Goal: Navigation & Orientation: Find specific page/section

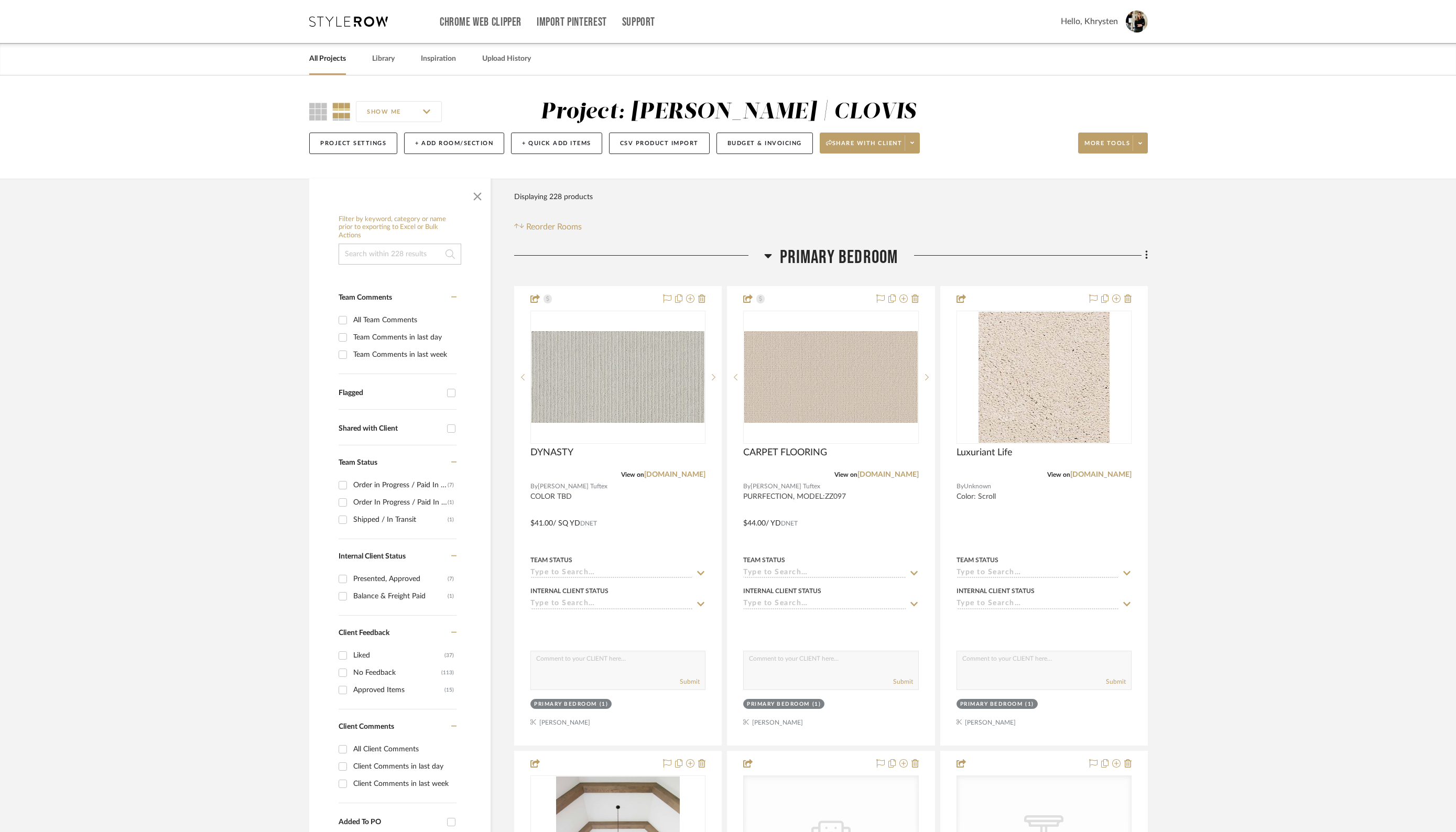
click at [321, 59] on link "All Projects" at bounding box center [327, 59] width 36 height 14
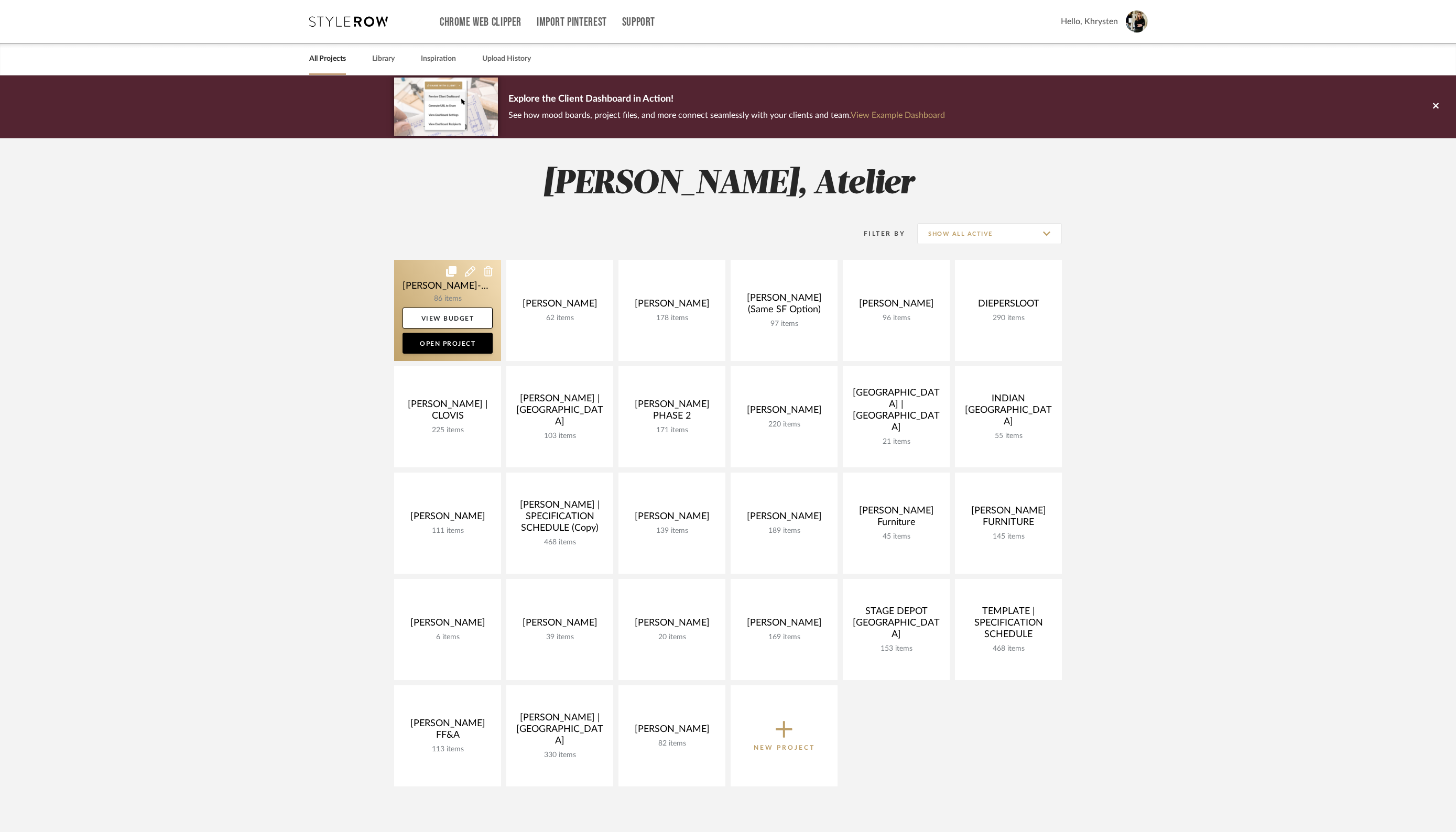
click at [432, 284] on link at bounding box center [447, 311] width 107 height 101
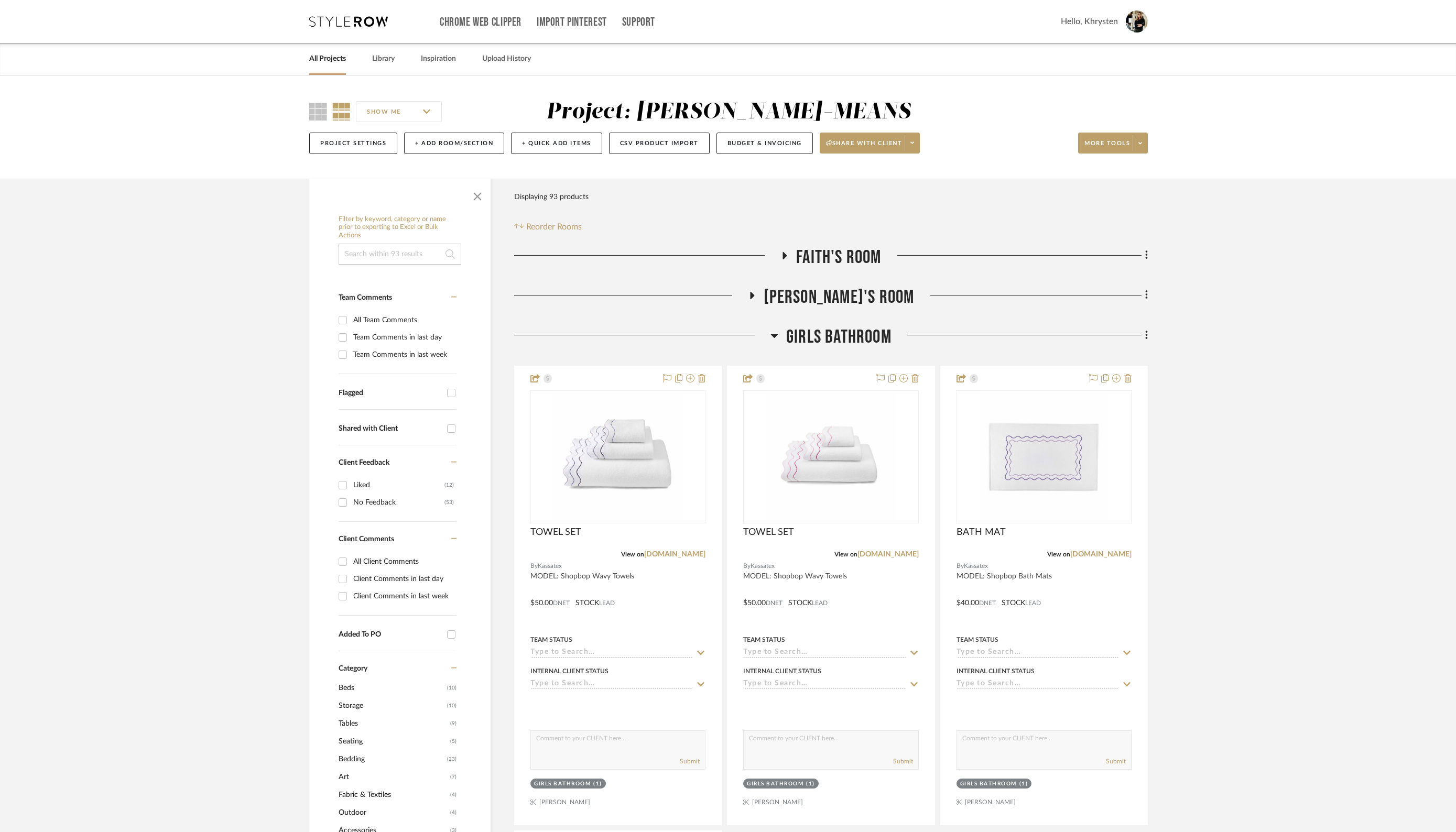
click at [777, 335] on icon at bounding box center [774, 335] width 8 height 13
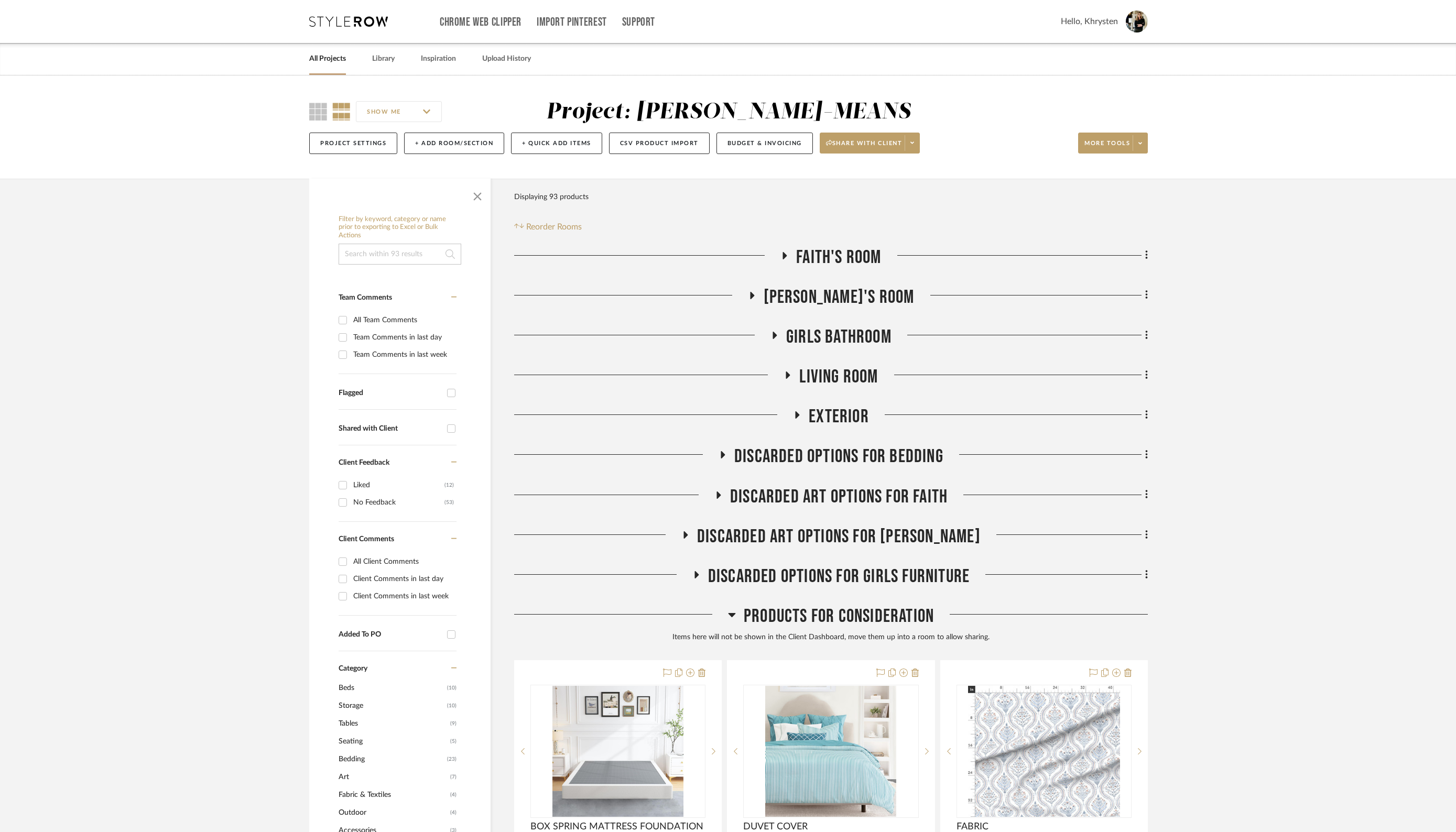
click at [789, 254] on icon at bounding box center [785, 256] width 13 height 8
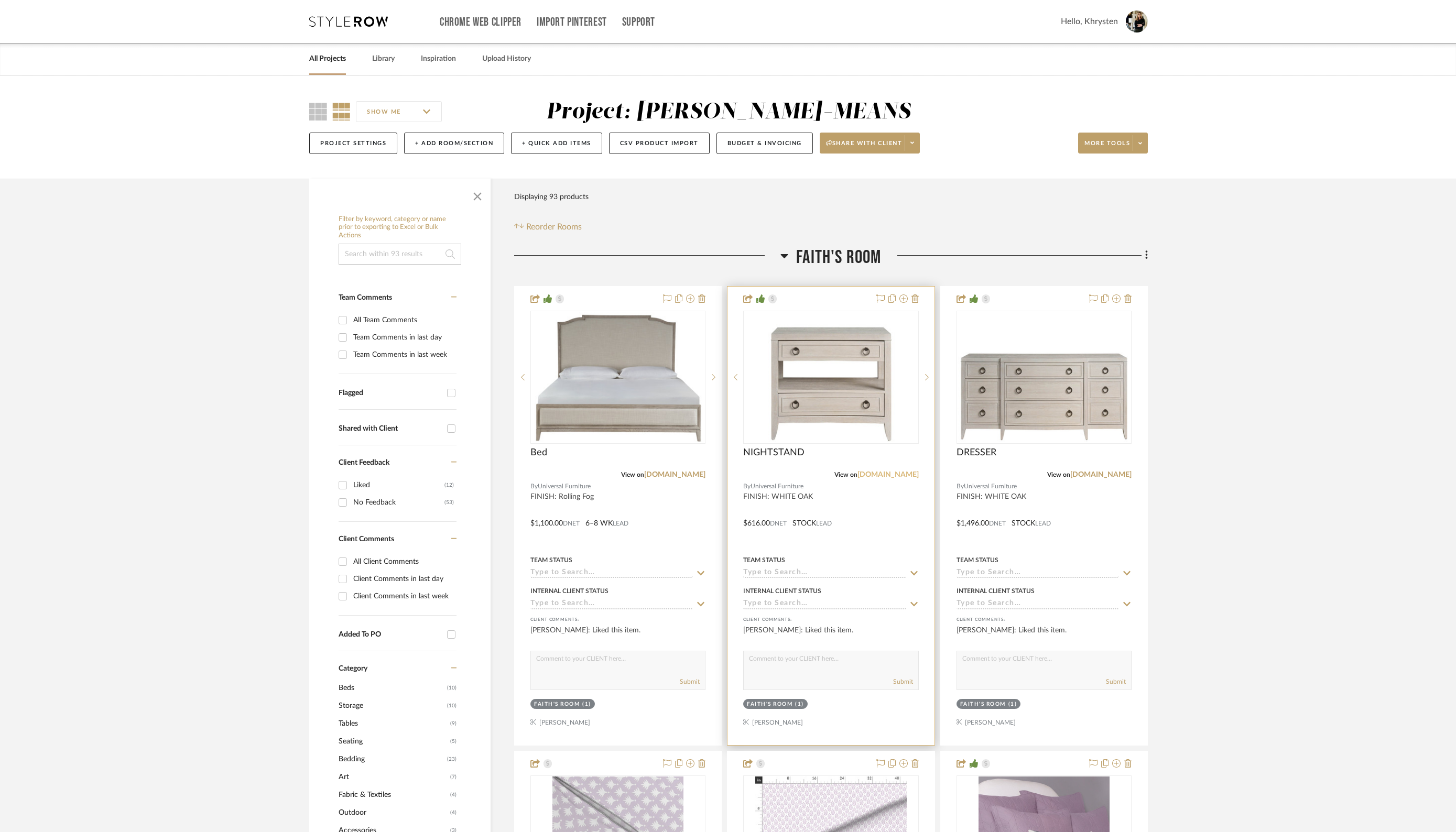
click at [871, 473] on link "[DOMAIN_NAME]" at bounding box center [888, 474] width 61 height 7
click at [1096, 472] on link "[DOMAIN_NAME]" at bounding box center [1101, 474] width 61 height 7
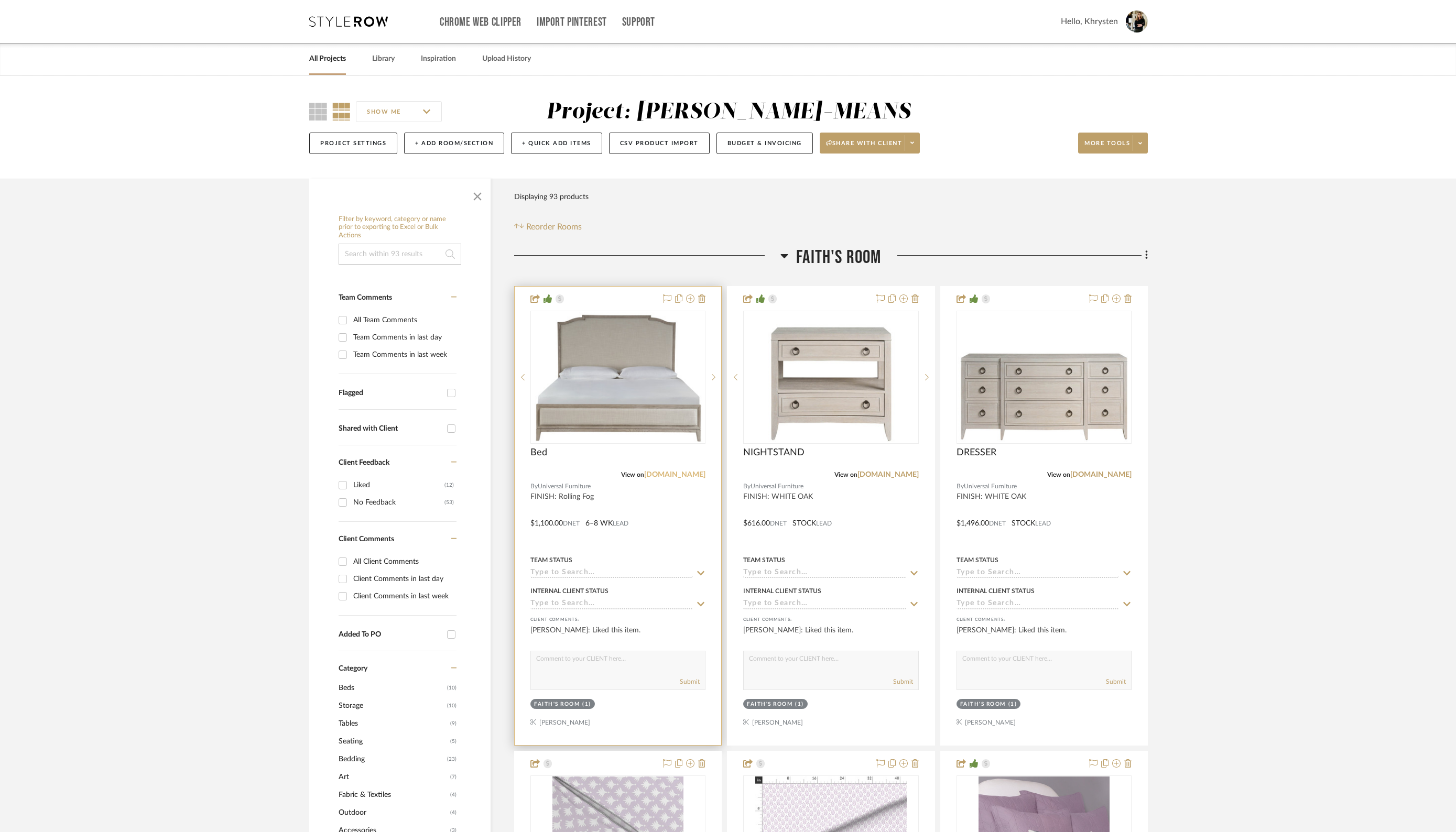
click at [669, 476] on link "[DOMAIN_NAME]" at bounding box center [675, 474] width 61 height 7
click at [784, 255] on icon at bounding box center [784, 256] width 7 height 4
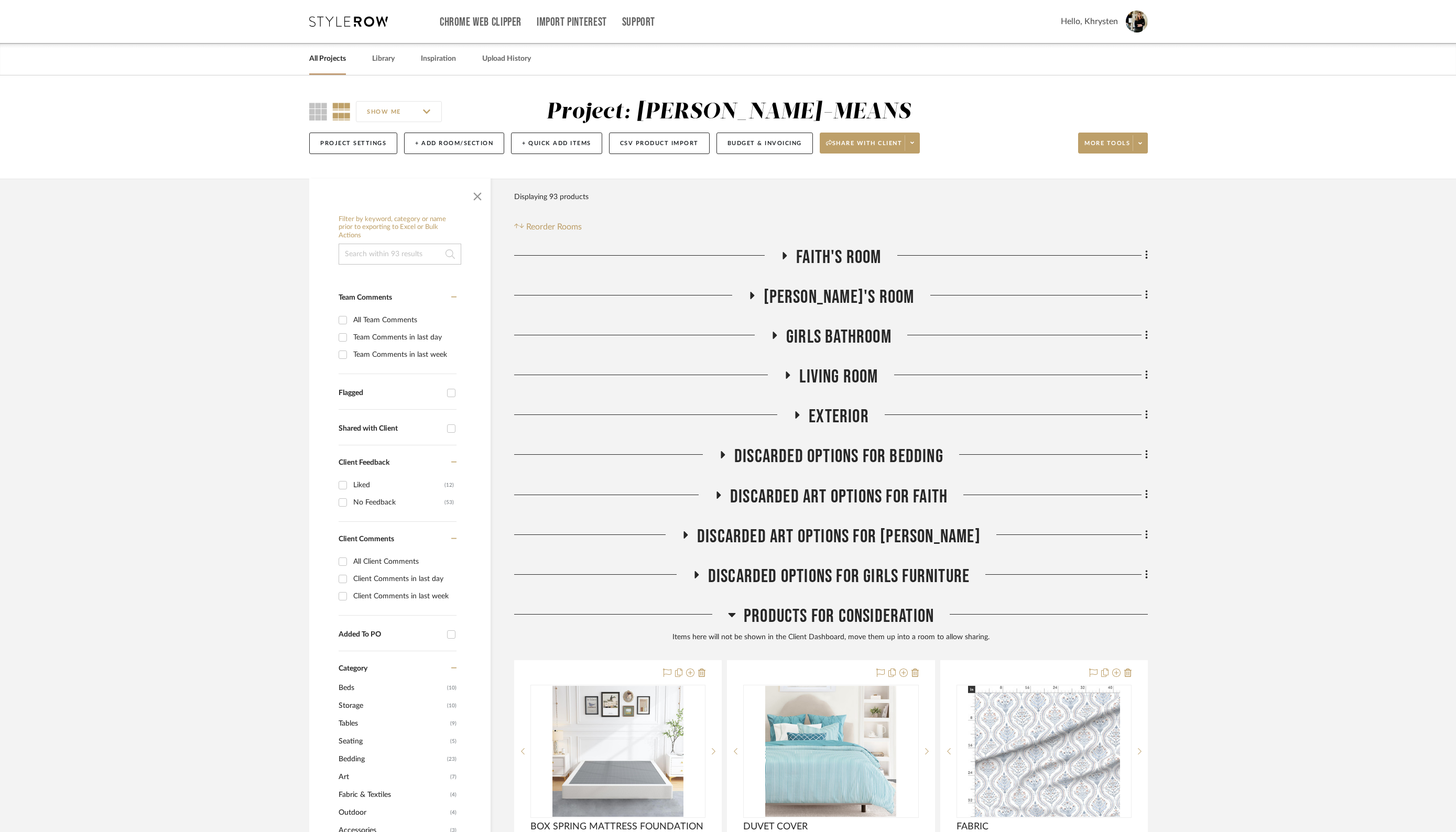
click at [754, 293] on icon at bounding box center [752, 295] width 4 height 7
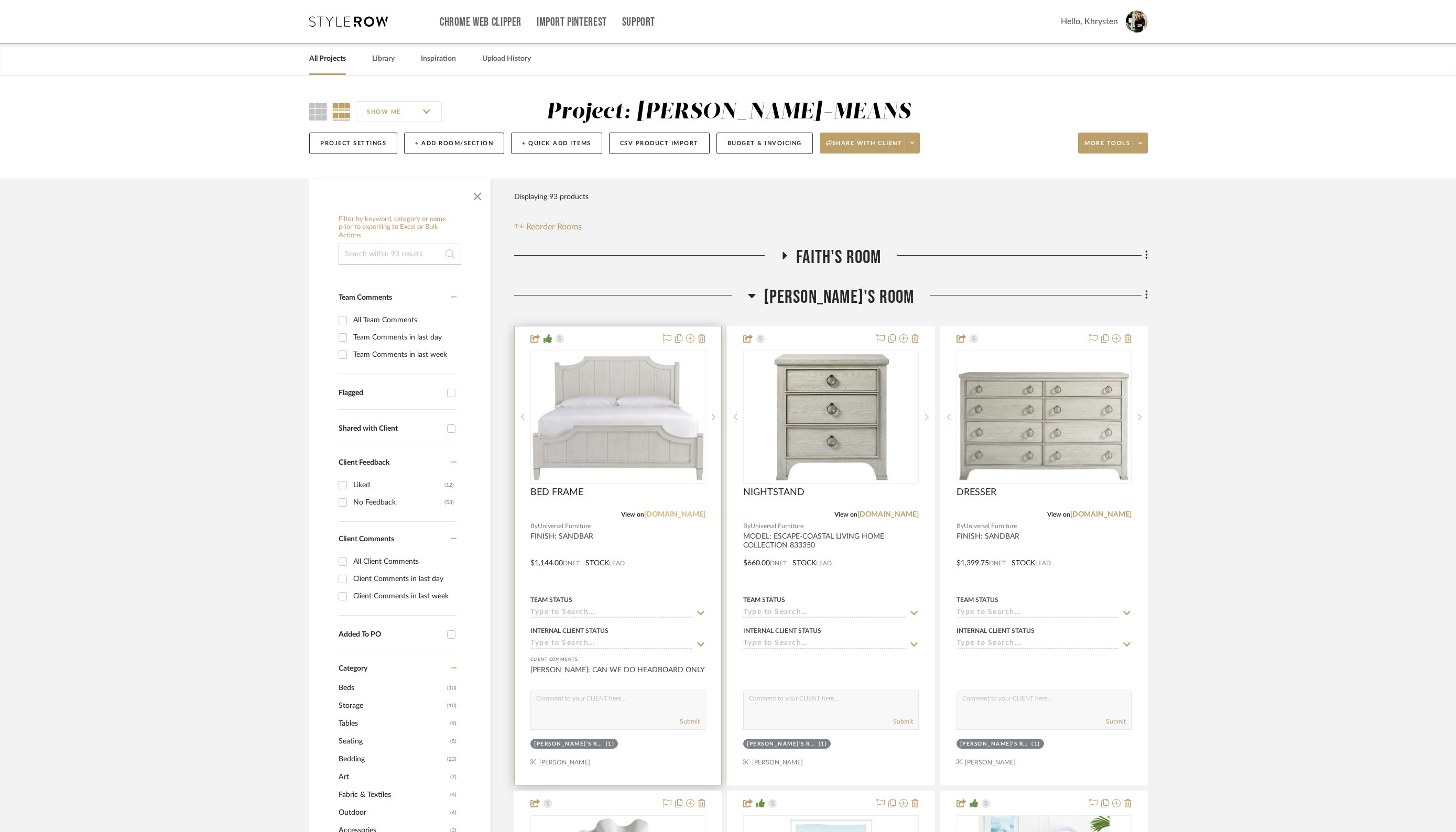
click at [657, 512] on link "[DOMAIN_NAME]" at bounding box center [675, 514] width 61 height 7
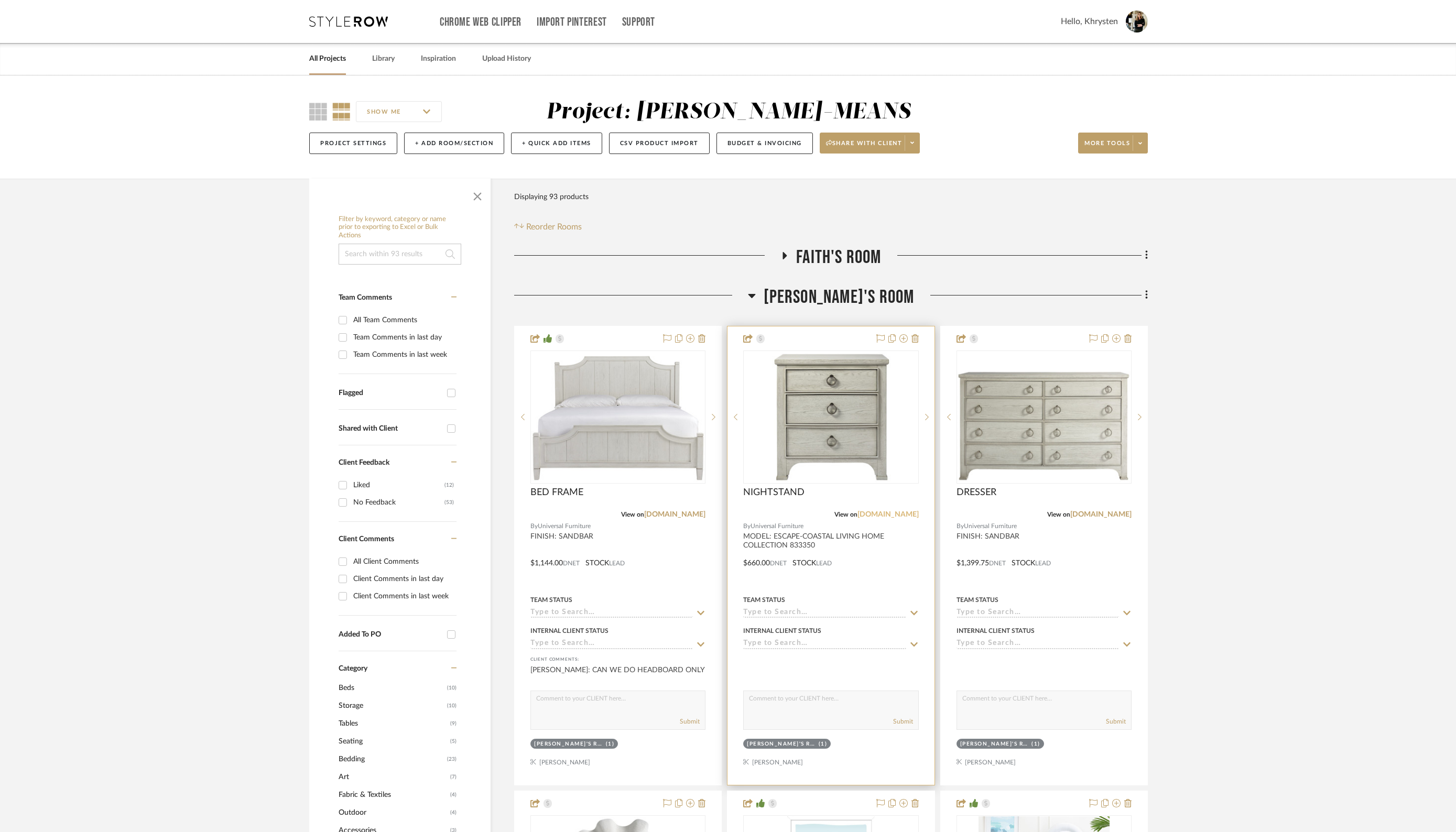
click at [879, 514] on link "[DOMAIN_NAME]" at bounding box center [888, 514] width 61 height 7
click at [1088, 514] on link "[DOMAIN_NAME]" at bounding box center [1101, 514] width 61 height 7
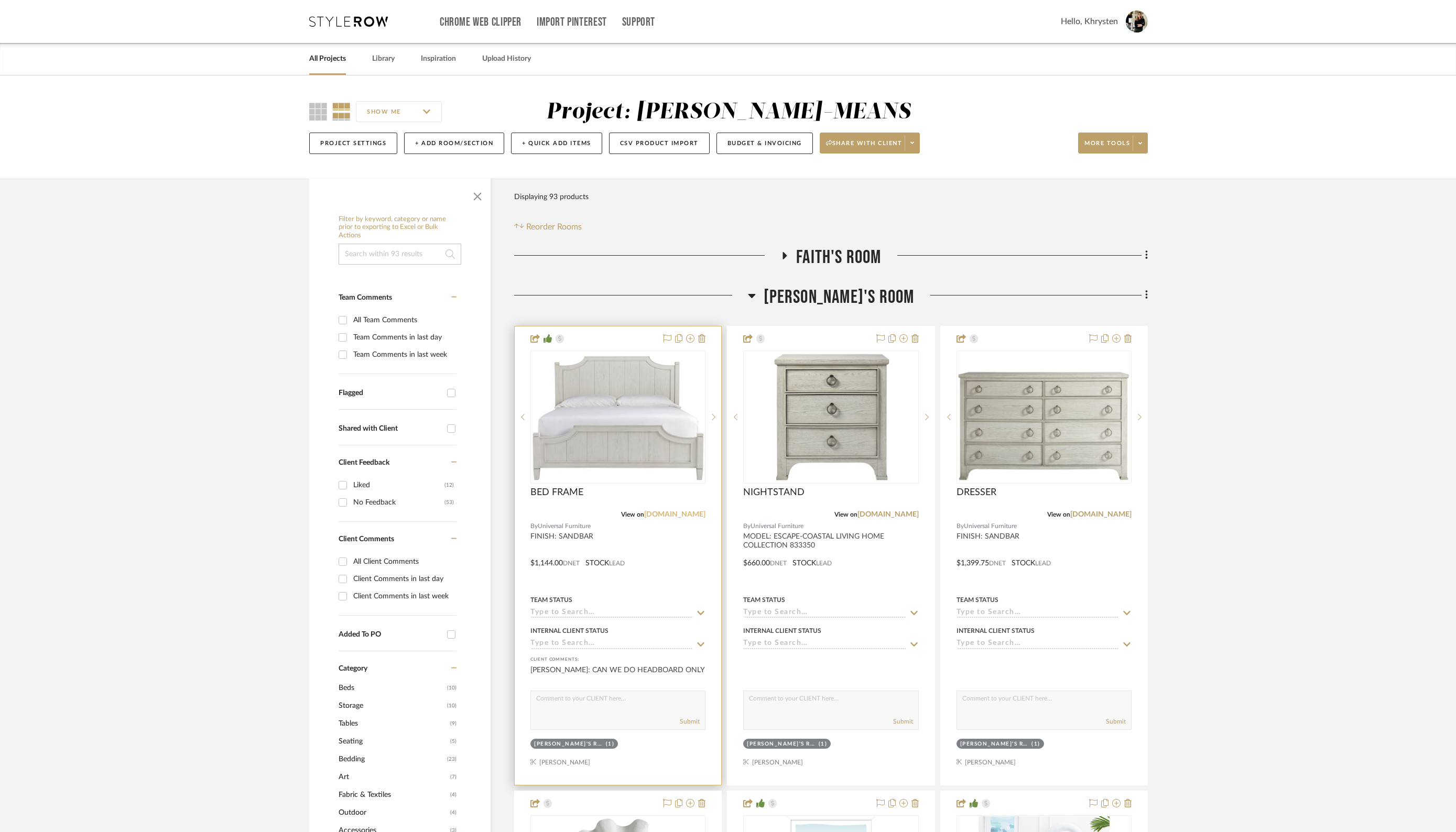
click at [675, 514] on link "[DOMAIN_NAME]" at bounding box center [675, 514] width 61 height 7
click at [784, 254] on icon at bounding box center [785, 255] width 4 height 7
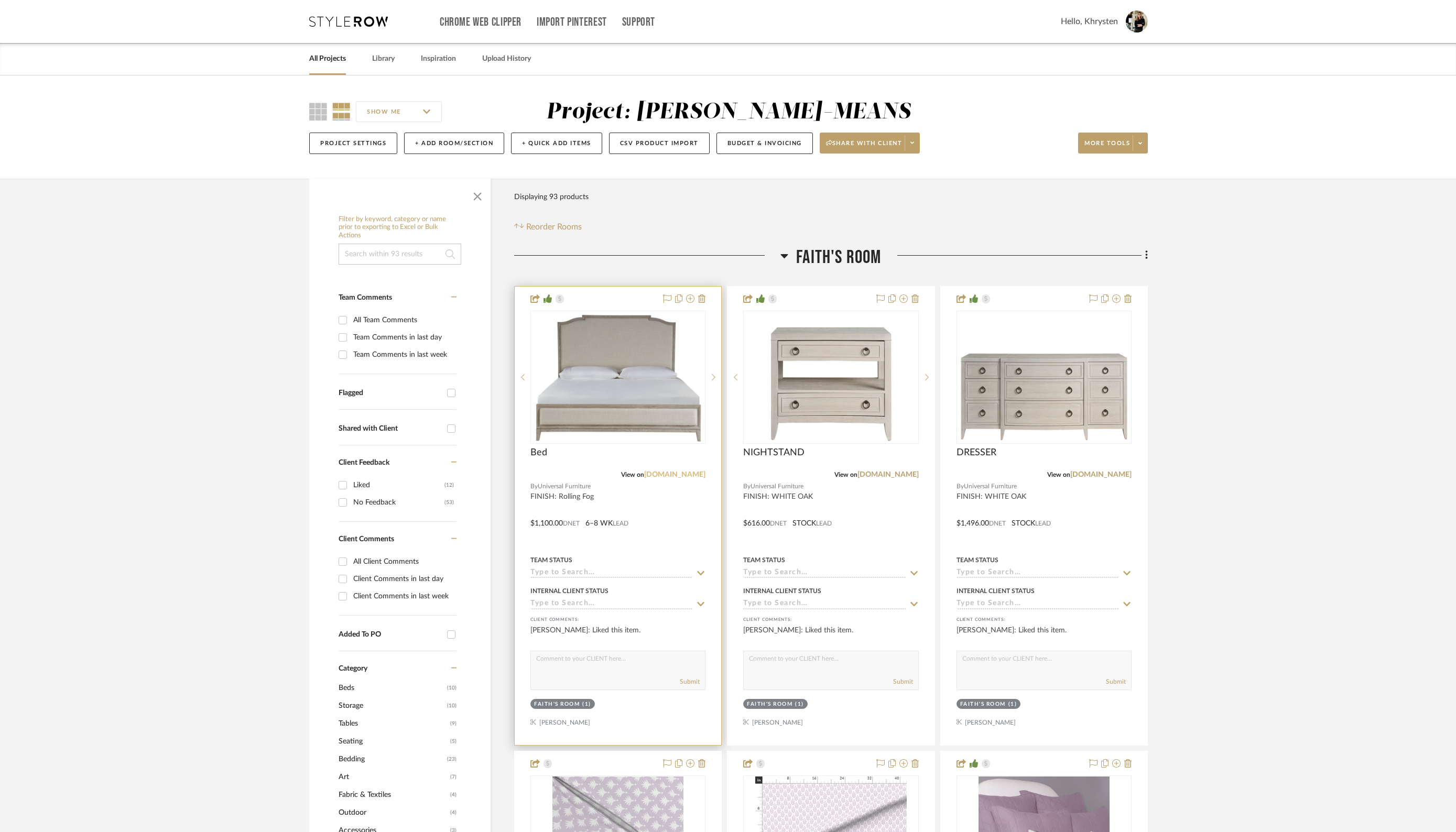
click at [665, 473] on link "[DOMAIN_NAME]" at bounding box center [675, 474] width 61 height 7
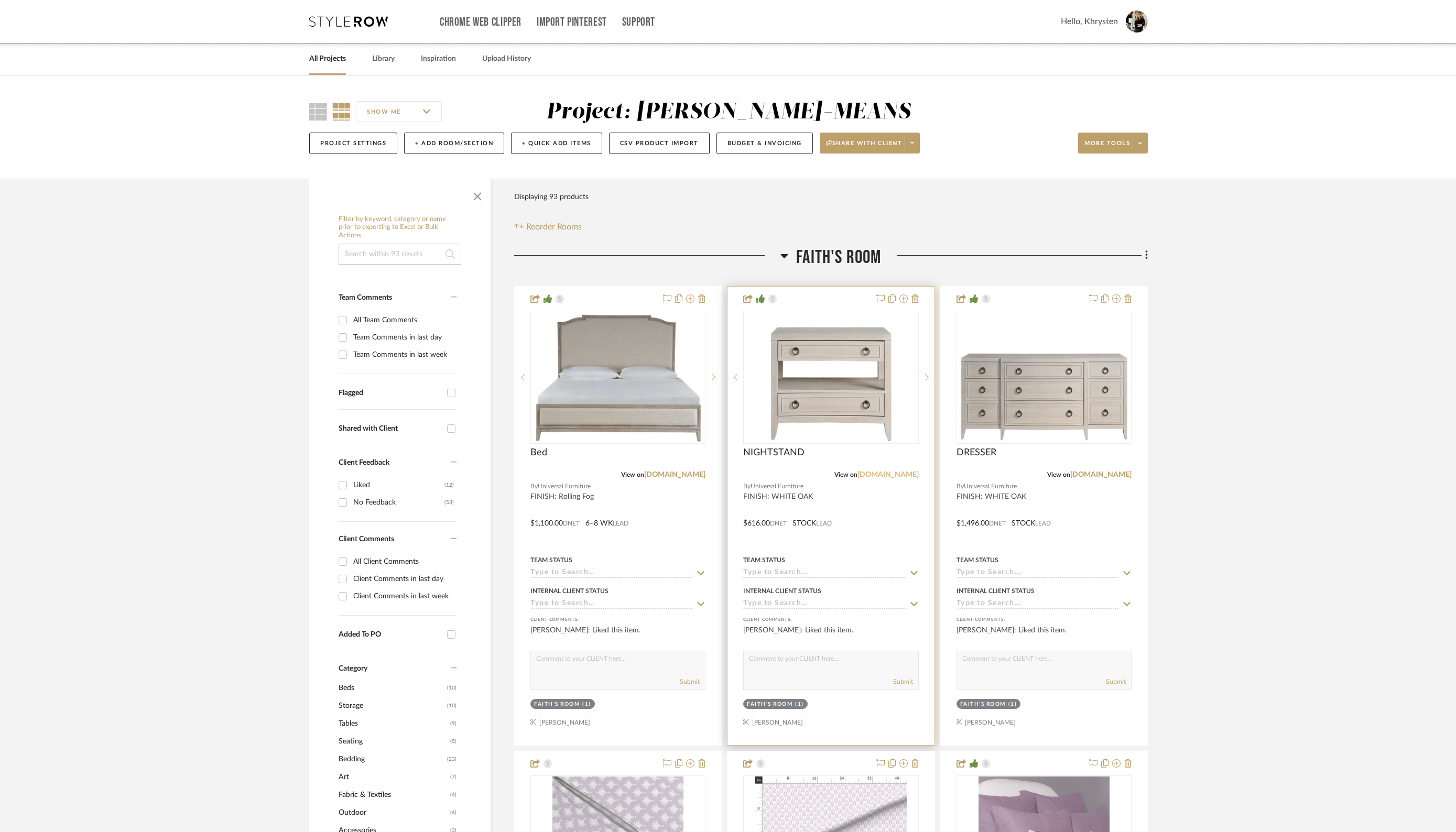
click at [872, 474] on link "[DOMAIN_NAME]" at bounding box center [888, 474] width 61 height 7
click at [786, 254] on icon at bounding box center [784, 256] width 7 height 4
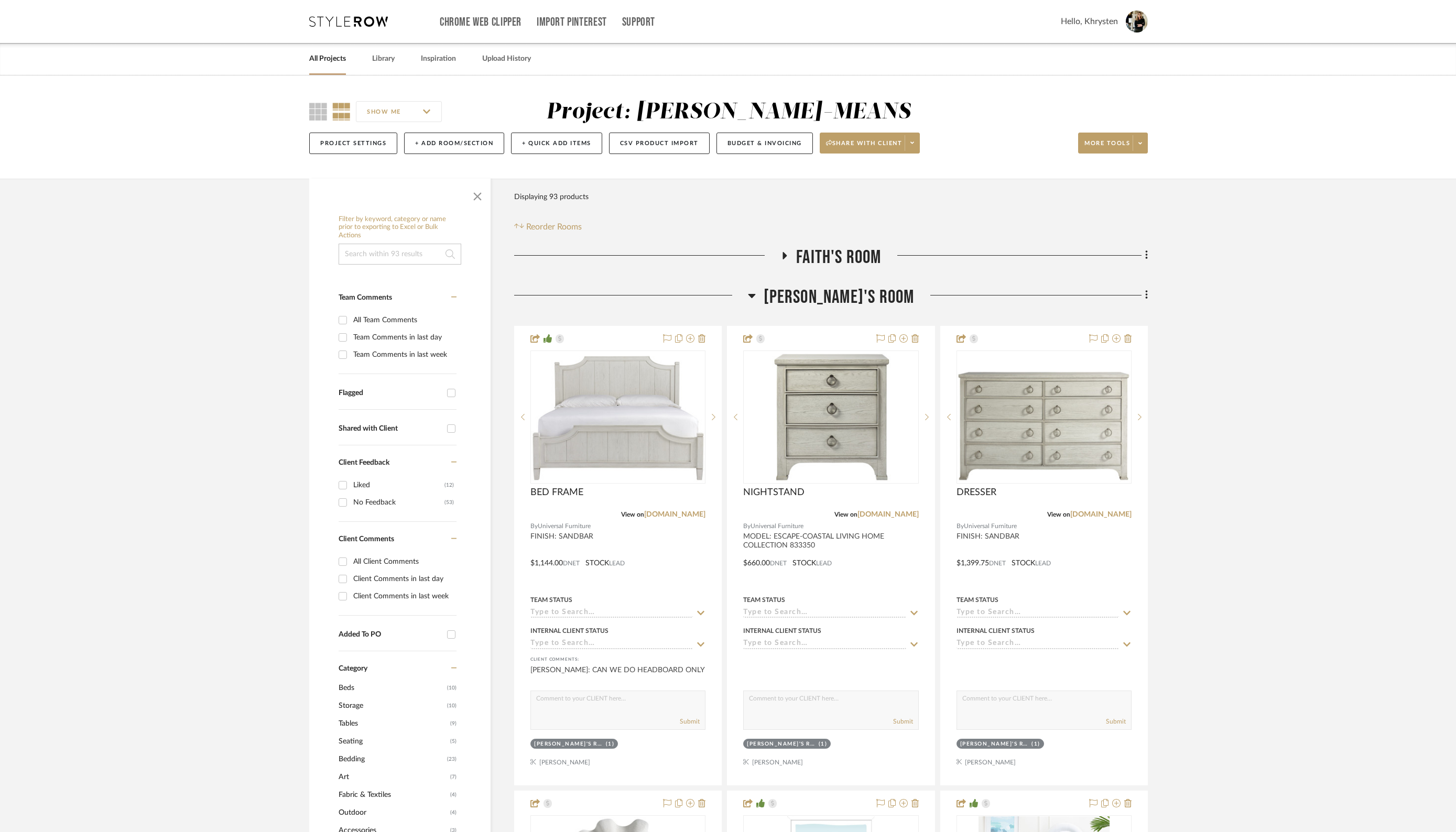
click at [755, 295] on icon at bounding box center [752, 296] width 8 height 13
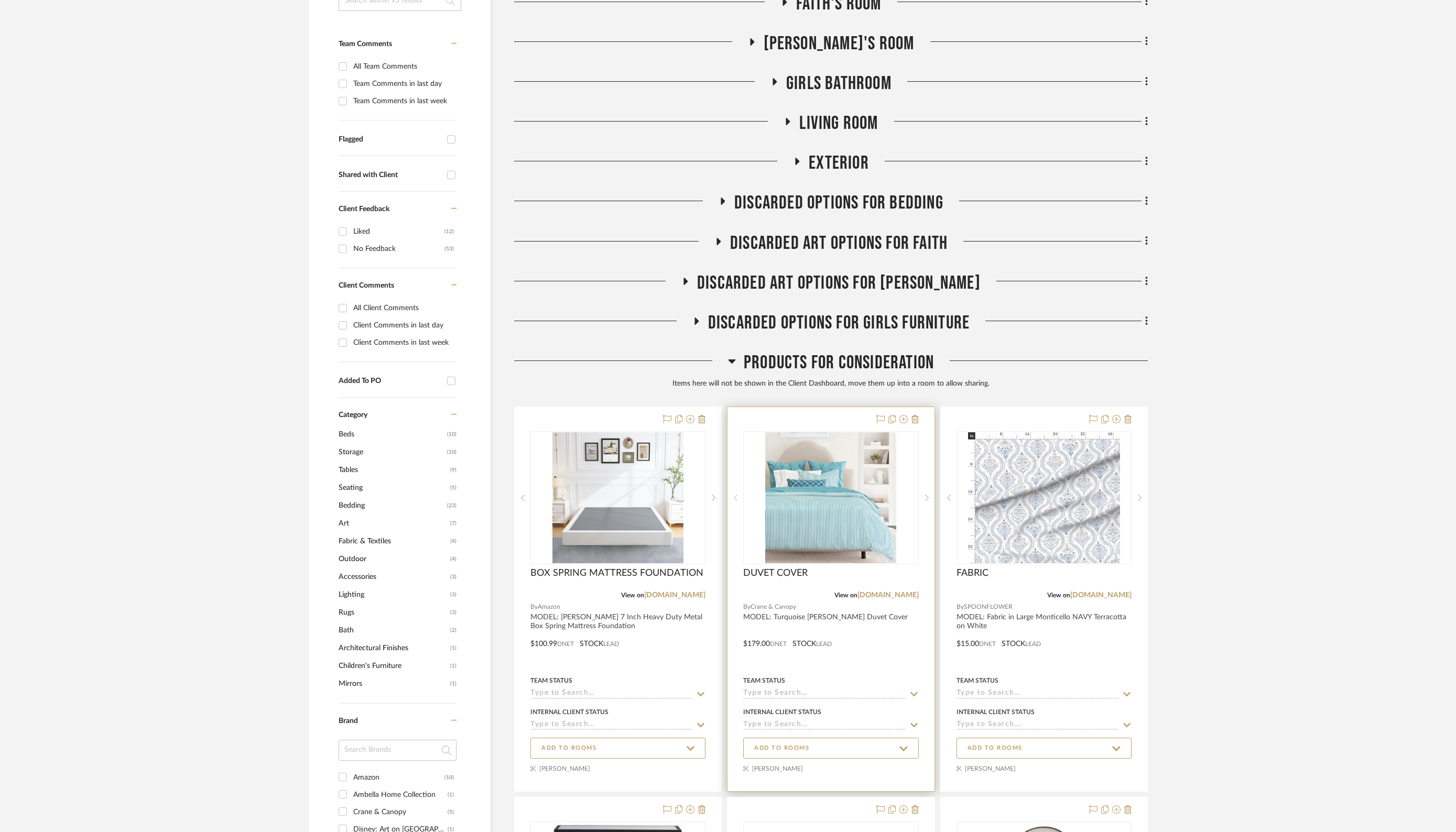
scroll to position [256, 0]
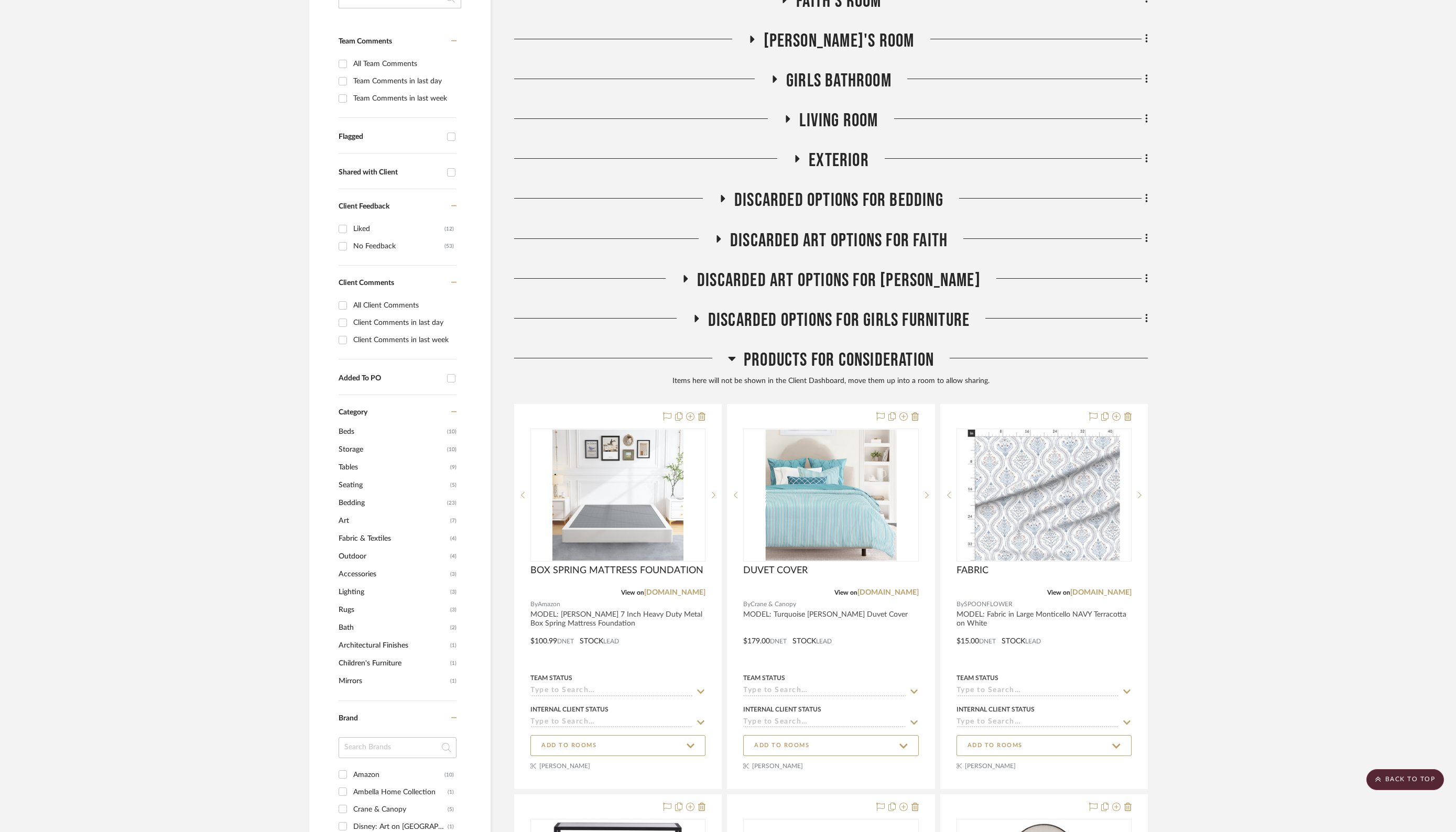
click at [695, 314] on h3 "Discarded Options for Girls Furniture" at bounding box center [831, 320] width 277 height 22
